Goal: Transaction & Acquisition: Purchase product/service

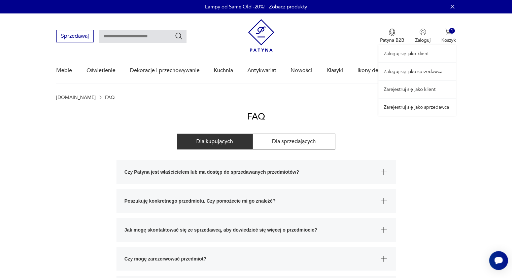
click at [452, 36] on div "Zaloguj się jako klient Zaloguj się jako sprzedawca Zarejestruj się jako klient…" at bounding box center [416, 64] width 77 height 102
drag, startPoint x: 443, startPoint y: 35, endPoint x: 420, endPoint y: 52, distance: 28.3
click at [420, 52] on div "Zaloguj się jako klient Zaloguj się jako sprzedawca Zarejestruj się jako klient…" at bounding box center [416, 64] width 77 height 102
click at [399, 53] on link "Zaloguj się jako klient" at bounding box center [416, 53] width 77 height 17
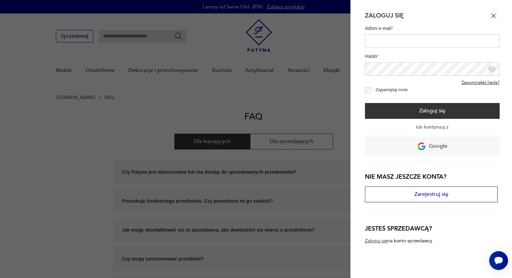
click at [395, 40] on input "Adres e-mail *" at bounding box center [432, 40] width 135 height 13
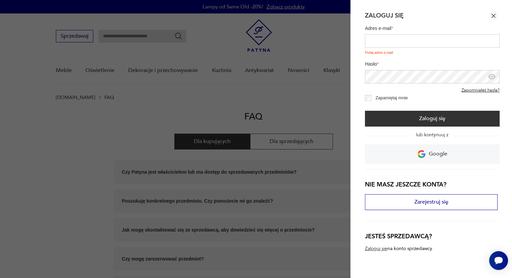
type input "**********"
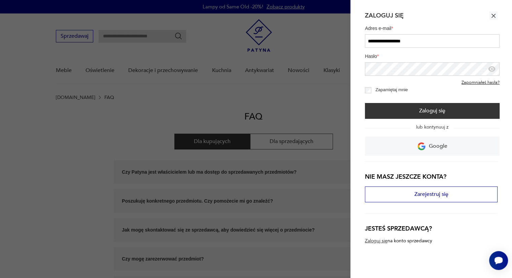
click at [372, 88] on label "Zapamiętaj mnie" at bounding box center [389, 90] width 37 height 5
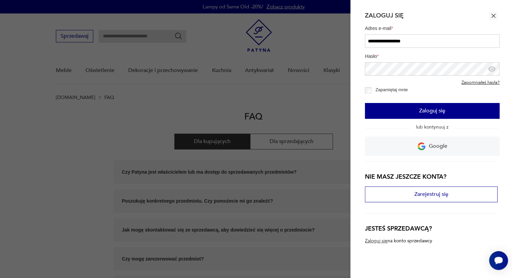
click at [381, 107] on button "Zaloguj się" at bounding box center [432, 111] width 135 height 16
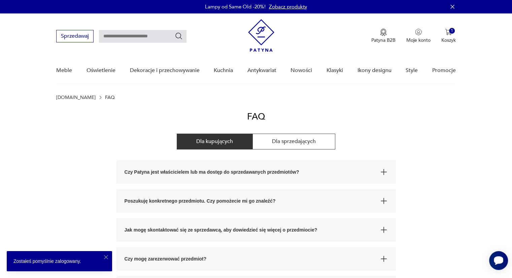
click at [503, 258] on icon "Otwórz czat Smartsupp" at bounding box center [498, 260] width 9 height 9
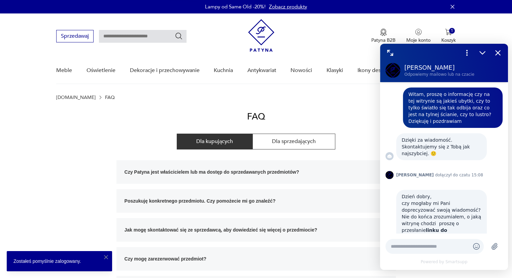
scroll to position [409, 0]
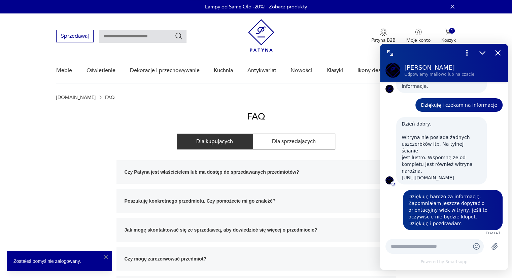
click at [374, 144] on div "Dla kupujących Dla sprzedających" at bounding box center [255, 142] width 279 height 16
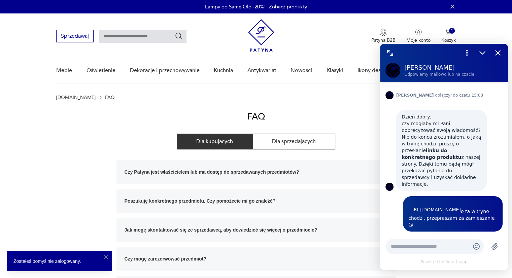
scroll to position [89, 0]
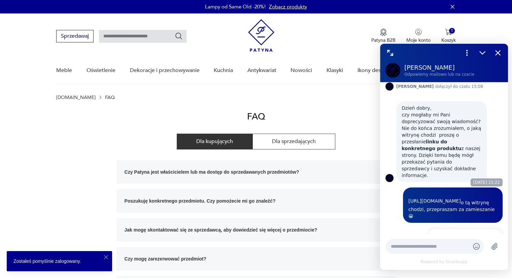
click at [461, 198] on link "[URL][DOMAIN_NAME]" at bounding box center [434, 201] width 53 height 7
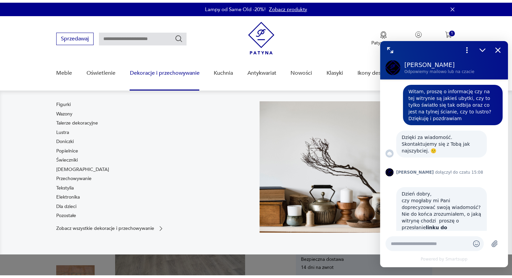
scroll to position [409, 0]
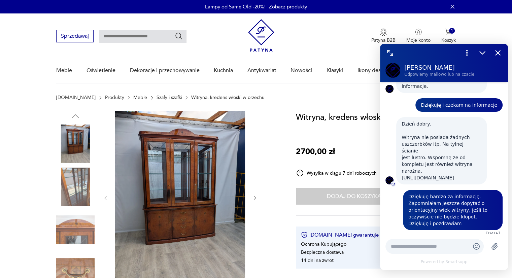
click at [34, 81] on nav "Sprzedawaj Patyna B2B Moje konto 1 Koszyk Twój koszyk ( 1 ) Witryna, kredens wł…" at bounding box center [256, 48] width 512 height 71
click at [246, 146] on div at bounding box center [180, 198] width 155 height 174
click at [267, 180] on div at bounding box center [168, 208] width 224 height 195
click at [485, 53] on icon "Zmniejsz" at bounding box center [482, 52] width 9 height 9
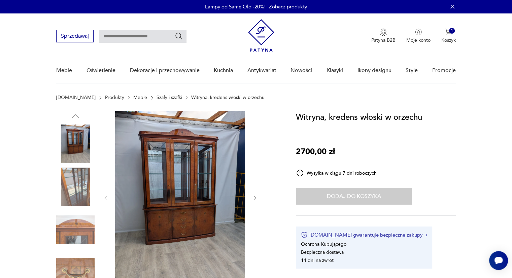
click at [356, 233] on button "[DOMAIN_NAME] gwarantuje bezpieczne zakupy" at bounding box center [364, 235] width 126 height 7
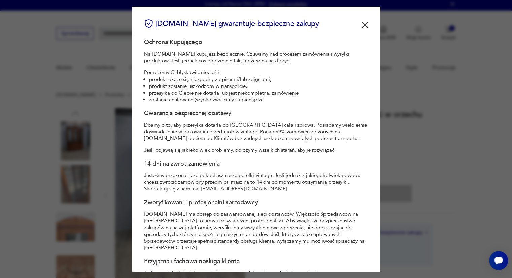
click at [362, 26] on img at bounding box center [365, 25] width 6 height 6
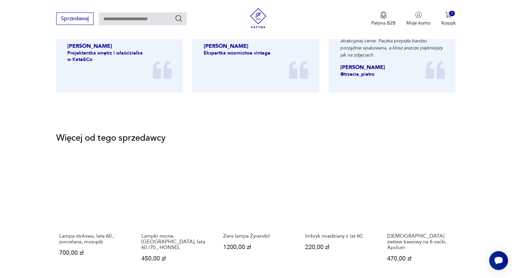
scroll to position [1140, 0]
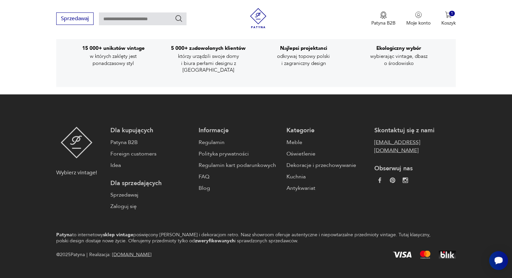
click at [402, 138] on link "[EMAIL_ADDRESS][DOMAIN_NAME]" at bounding box center [414, 146] width 81 height 16
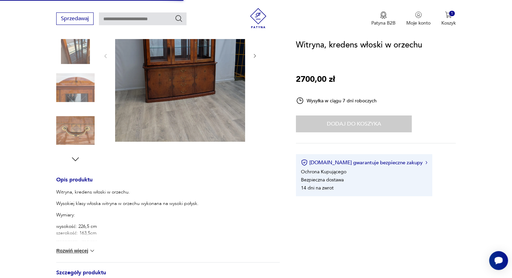
scroll to position [142, 0]
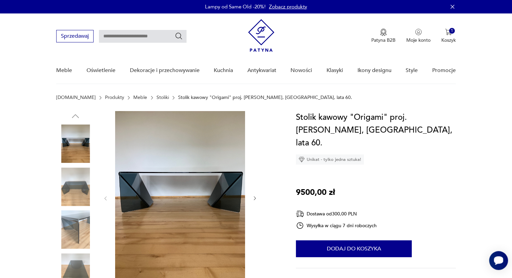
click at [499, 262] on icon "Otwórz czat Smartsupp" at bounding box center [498, 260] width 9 height 8
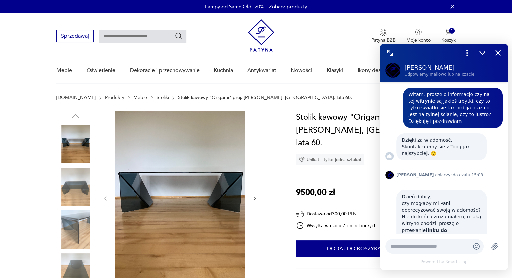
scroll to position [409, 0]
